Goal: Transaction & Acquisition: Download file/media

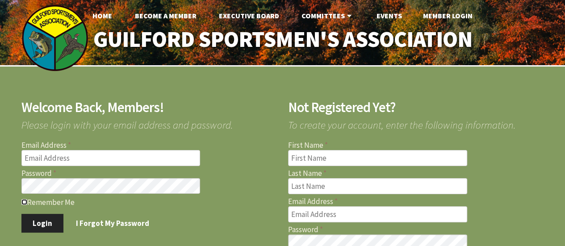
click at [25, 204] on input "Remember Me" at bounding box center [24, 202] width 6 height 6
checkbox input "true"
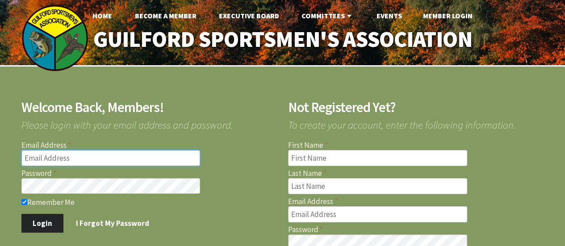
click at [77, 155] on input "Email Address" at bounding box center [110, 158] width 179 height 16
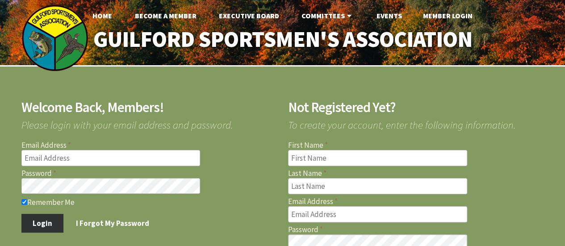
click at [37, 224] on button "Login" at bounding box center [42, 223] width 42 height 19
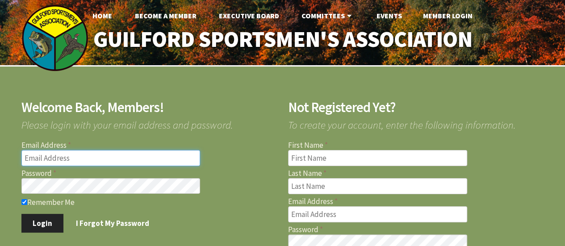
click at [61, 159] on input "Email Address" at bounding box center [110, 158] width 179 height 16
type input "[EMAIL_ADDRESS][DOMAIN_NAME]"
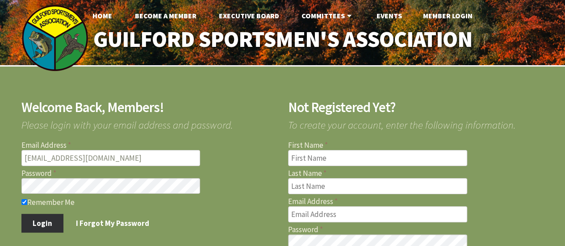
click at [46, 220] on button "Login" at bounding box center [42, 223] width 42 height 19
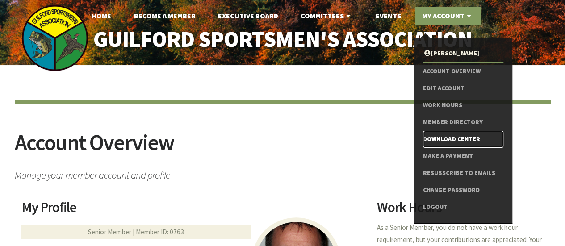
click at [461, 136] on link "Download Center" at bounding box center [463, 139] width 80 height 17
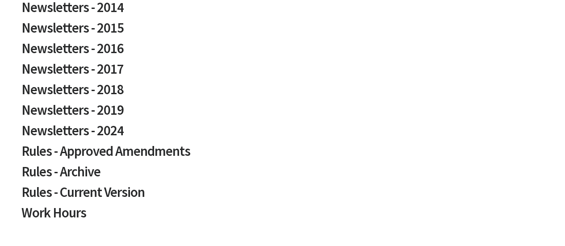
scroll to position [611, 0]
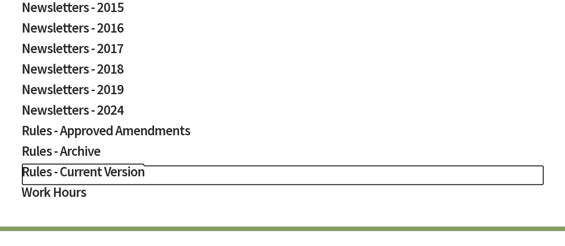
click at [105, 169] on h2 "Rules - Current Version" at bounding box center [282, 175] width 522 height 21
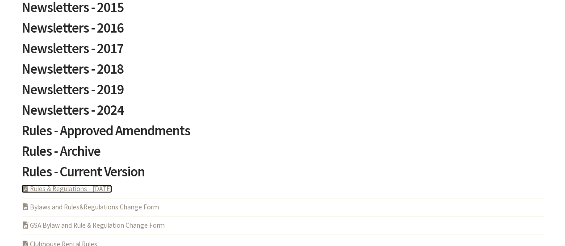
click at [94, 188] on link "PDF Acrobat Document Rules & Regulations - 5-6-2025" at bounding box center [66, 188] width 91 height 8
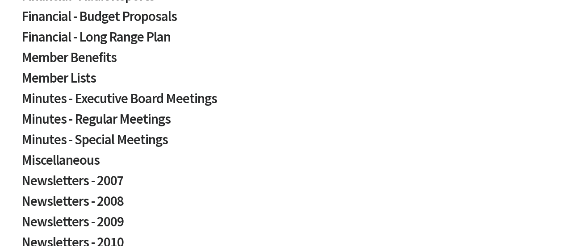
scroll to position [271, 0]
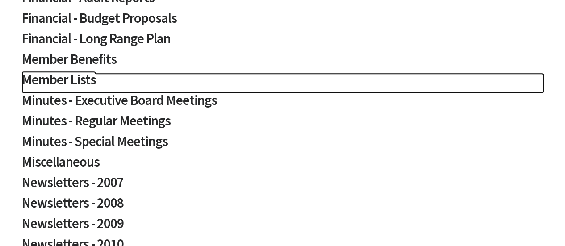
click at [86, 82] on h2 "Member Lists" at bounding box center [282, 83] width 522 height 21
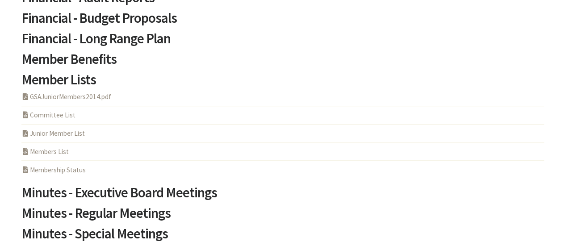
click at [70, 153] on li "PHP Program Members List" at bounding box center [282, 151] width 522 height 18
click at [56, 150] on link "PHP Program Members List" at bounding box center [44, 151] width 47 height 8
